Goal: Find specific page/section: Find specific page/section

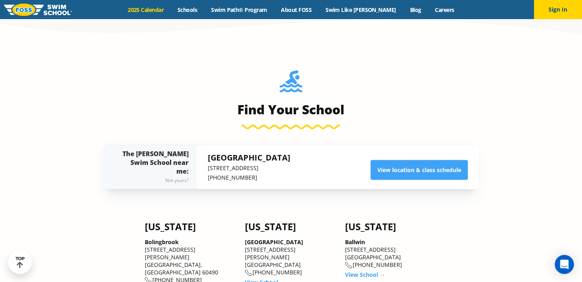
scroll to position [798, 0]
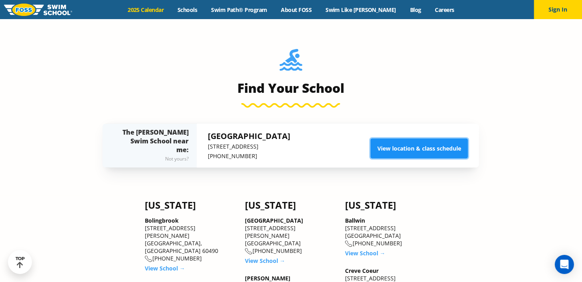
click at [425, 148] on link "View location & class schedule" at bounding box center [419, 149] width 97 height 20
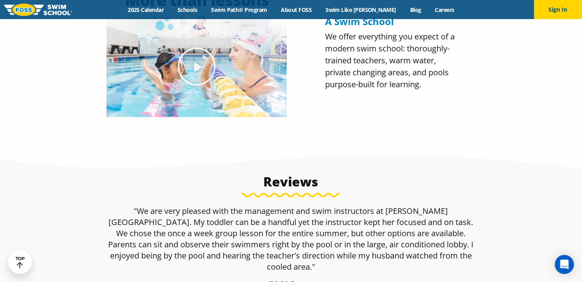
scroll to position [255, 0]
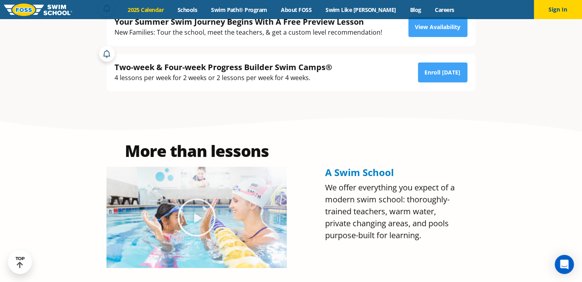
click at [149, 8] on link "2025 Calendar" at bounding box center [146, 10] width 50 height 8
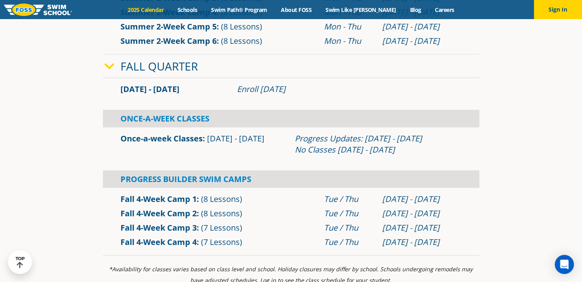
scroll to position [479, 0]
